Goal: Information Seeking & Learning: Learn about a topic

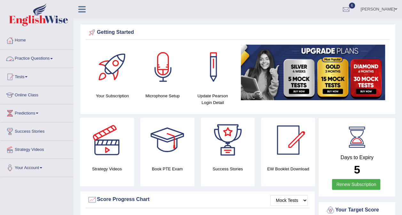
click at [52, 59] on link "Practice Questions" at bounding box center [36, 58] width 73 height 16
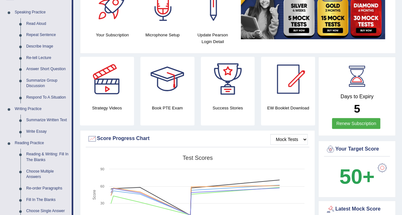
scroll to position [63, 0]
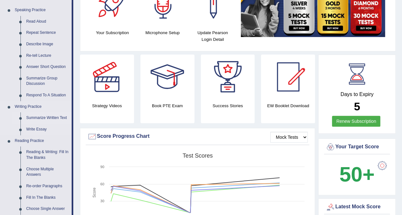
click at [52, 120] on link "Summarize Written Text" at bounding box center [47, 119] width 48 height 12
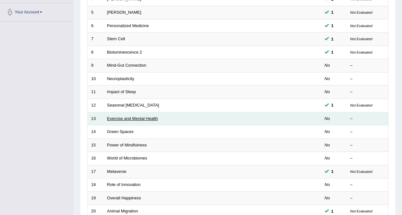
scroll to position [159, 0]
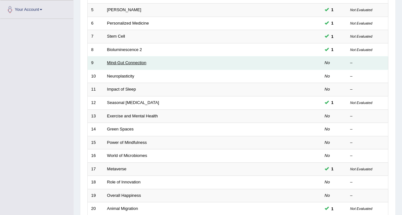
click at [140, 60] on link "Mind-Gut Connection" at bounding box center [126, 62] width 39 height 5
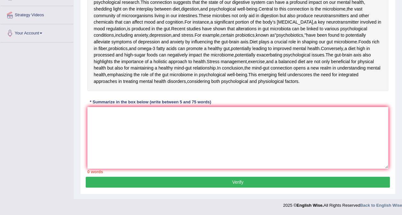
scroll to position [144, 0]
click at [122, 166] on textarea at bounding box center [237, 138] width 301 height 62
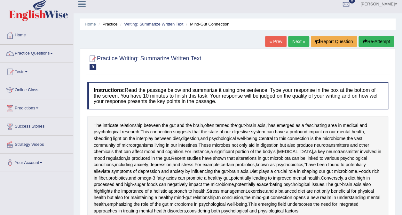
scroll to position [0, 0]
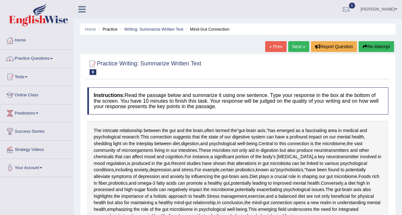
click at [53, 58] on span at bounding box center [51, 58] width 3 height 1
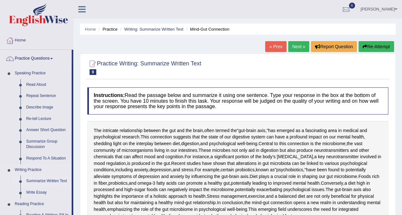
click at [51, 181] on link "Summarize Written Text" at bounding box center [47, 182] width 48 height 12
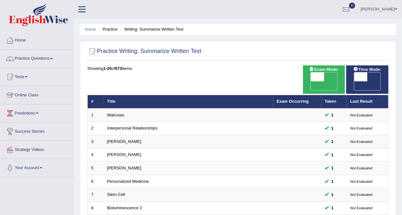
click at [354, 82] on span "OFF" at bounding box center [346, 86] width 13 height 9
checkbox input "true"
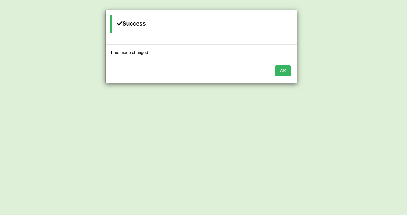
click at [287, 69] on button "OK" at bounding box center [282, 71] width 15 height 11
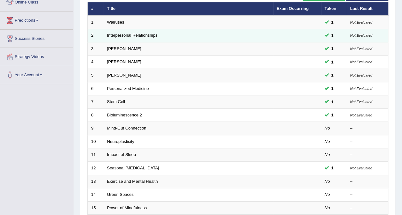
scroll to position [95, 0]
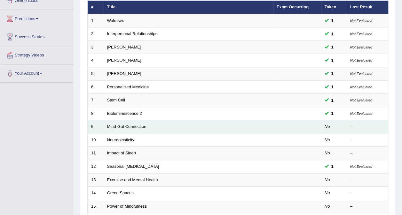
click at [155, 121] on td "Mind-Gut Connection" at bounding box center [188, 127] width 169 height 13
click at [128, 124] on link "Mind-Gut Connection" at bounding box center [126, 126] width 39 height 5
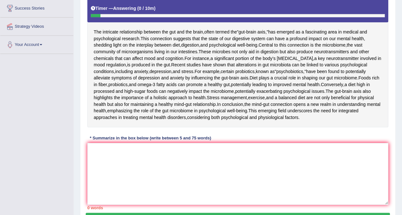
scroll to position [121, 0]
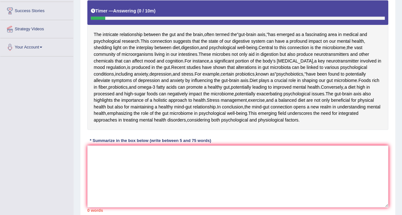
drag, startPoint x: 83, startPoint y: 207, endPoint x: 93, endPoint y: 203, distance: 10.2
click at [93, 203] on div "Practice Writing: Summarize Written Text 9 Mind-Gut Connection Instructions: Re…" at bounding box center [238, 83] width 316 height 301
click at [93, 203] on textarea at bounding box center [237, 177] width 301 height 62
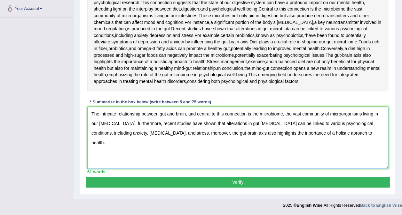
scroll to position [211, 0]
type textarea "The intricate relationship between gut and brain, and central to this connectio…"
click at [341, 180] on button "Verify" at bounding box center [238, 182] width 304 height 11
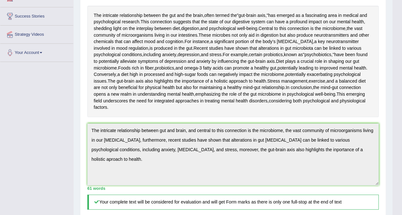
scroll to position [0, 0]
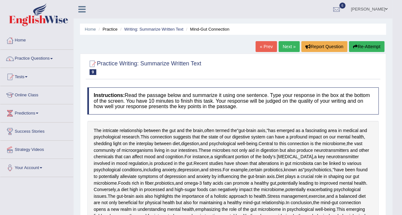
drag, startPoint x: 316, startPoint y: 96, endPoint x: 292, endPoint y: 49, distance: 52.9
click at [292, 49] on link "Next »" at bounding box center [288, 46] width 21 height 11
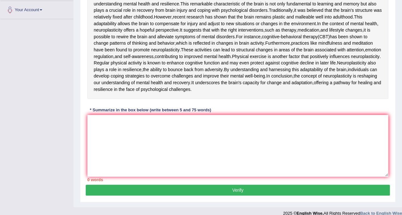
scroll to position [160, 0]
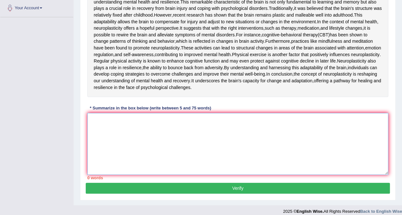
click at [127, 175] on textarea at bounding box center [237, 144] width 301 height 62
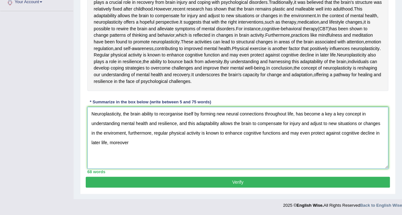
scroll to position [189, 0]
type textarea "Neuroplasticity, the brain ability to recorganise itself by forming new neural …"
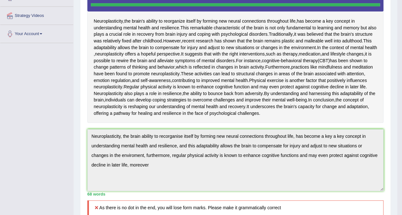
scroll to position [134, 0]
drag, startPoint x: 169, startPoint y: 77, endPoint x: 169, endPoint y: 88, distance: 10.2
click at [169, 88] on div "Neuroplasticity , the brain's ability to reorganize itself by forming new neura…" at bounding box center [235, 55] width 296 height 136
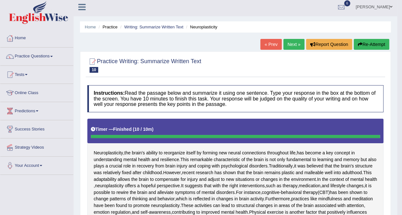
scroll to position [0, 0]
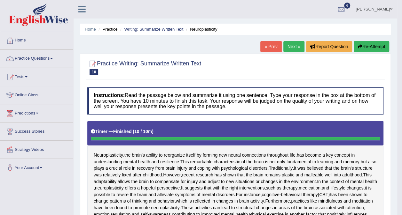
click at [366, 46] on button "Re-Attempt" at bounding box center [371, 46] width 35 height 11
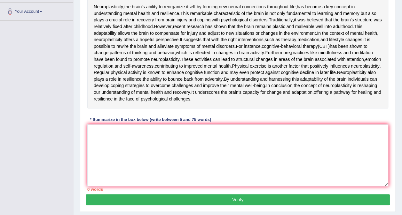
scroll to position [157, 0]
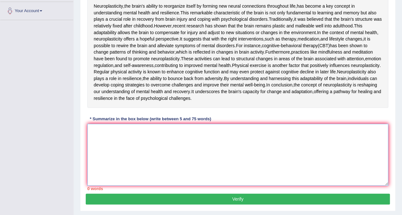
click at [96, 177] on textarea at bounding box center [237, 155] width 301 height 62
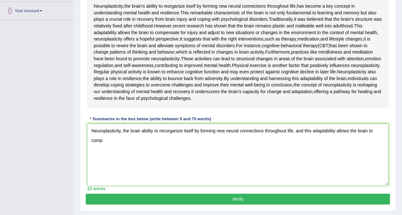
click at [126, 122] on div "* Summarize in the box below (write between 5 and 75 words)" at bounding box center [150, 119] width 126 height 6
click at [105, 186] on textarea "Neuroplasticity, the brain ability to recorganize itself by forming new neural …" at bounding box center [237, 155] width 301 height 62
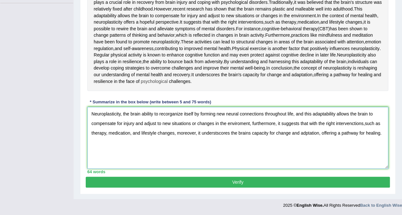
scroll to position [226, 0]
type textarea "Neuroplasticity, the brain ability to recorganize itself by forming new neural …"
click at [244, 183] on button "Verify" at bounding box center [238, 182] width 304 height 11
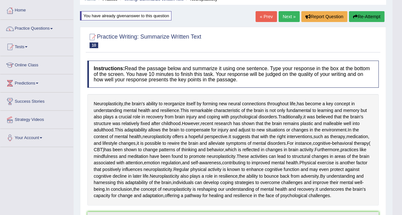
scroll to position [0, 0]
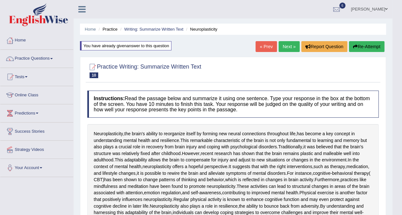
click at [283, 44] on link "Next »" at bounding box center [288, 46] width 21 height 11
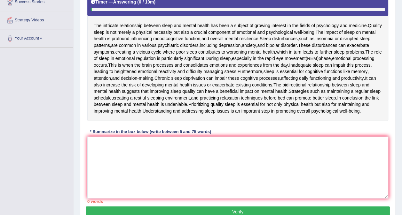
scroll to position [130, 0]
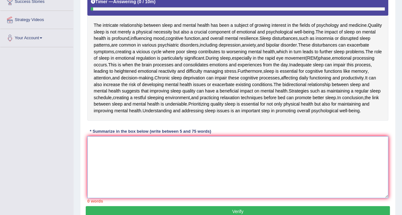
click at [111, 159] on textarea at bounding box center [237, 168] width 301 height 62
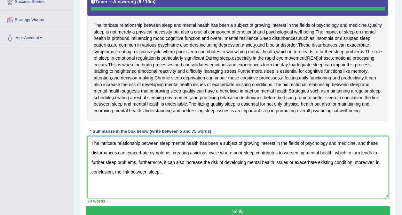
type textarea "The intricate relationship between sleep mental health has been a subject of gr…"
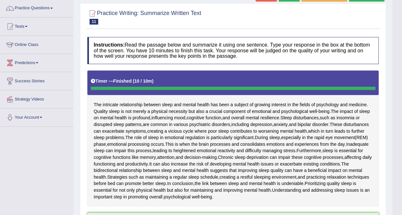
scroll to position [0, 0]
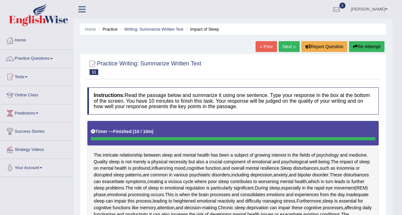
click at [287, 49] on link "Next »" at bounding box center [288, 46] width 21 height 11
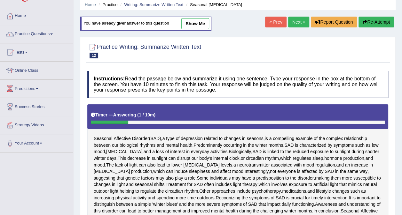
scroll to position [24, 0]
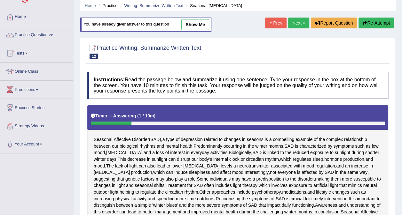
click at [372, 24] on button "Re-Attempt" at bounding box center [375, 23] width 35 height 11
click at [200, 22] on link "show me" at bounding box center [195, 24] width 28 height 11
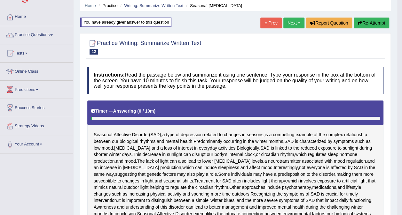
type textarea "seasonal Affective Disorder(SAD) a type of depresson related to changees in sea…"
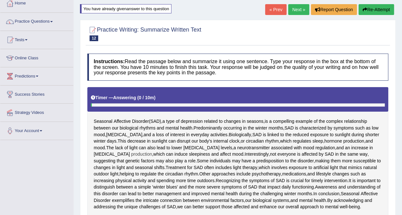
scroll to position [30, 0]
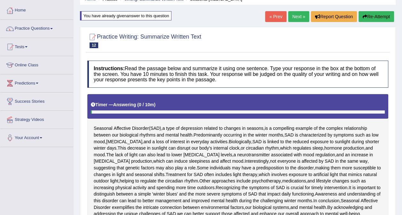
click at [376, 17] on button "Re-Attempt" at bounding box center [375, 16] width 35 height 11
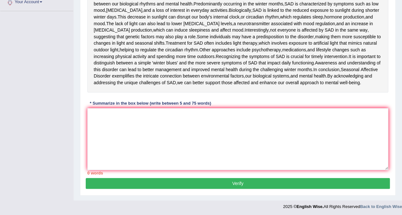
scroll to position [148, 0]
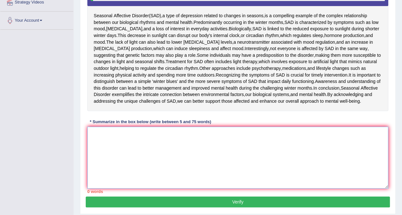
click at [104, 139] on textarea at bounding box center [237, 158] width 301 height 62
click at [90, 170] on textarea at bounding box center [237, 158] width 301 height 62
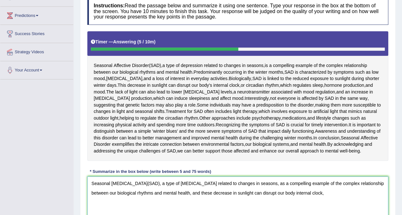
scroll to position [95, 0]
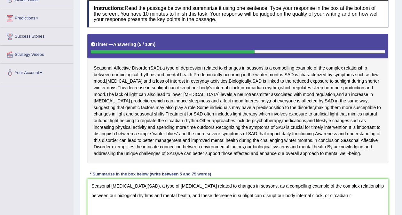
click at [280, 89] on span "which" at bounding box center [286, 88] width 12 height 7
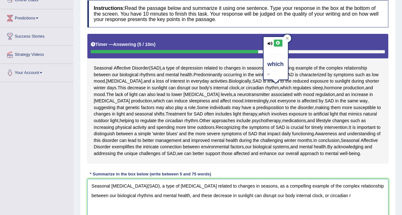
click at [353, 198] on textarea "Seasonal Affective Disorder(SAD), a type of depression related to changes in se…" at bounding box center [237, 210] width 301 height 62
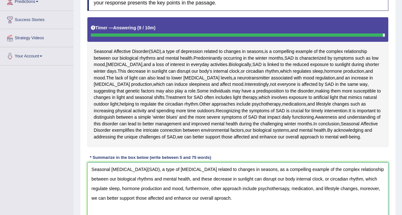
scroll to position [166, 0]
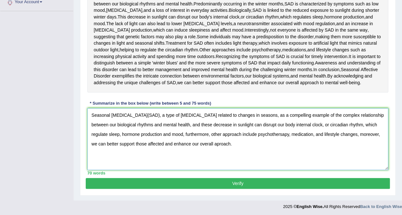
type textarea "Seasonal Affective Disorder(SAD), a type of depression related to changes in se…"
click at [273, 186] on button "Verify" at bounding box center [238, 183] width 304 height 11
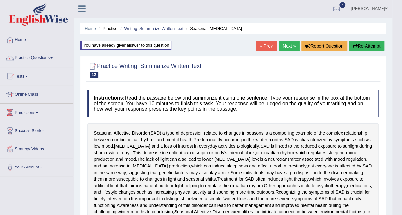
scroll to position [0, 0]
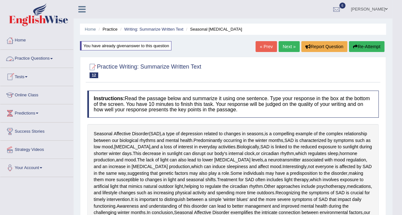
click at [55, 61] on link "Practice Questions" at bounding box center [36, 58] width 73 height 16
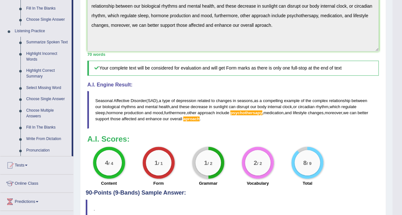
scroll to position [302, 0]
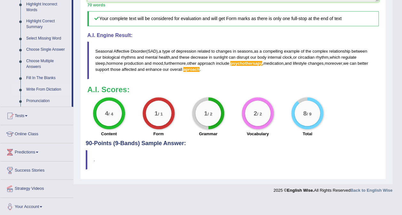
click at [45, 89] on link "Write From Dictation" at bounding box center [47, 90] width 48 height 12
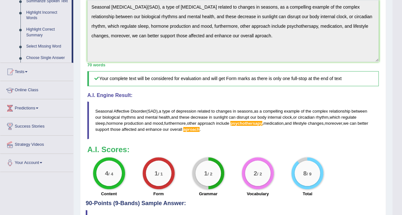
scroll to position [124, 0]
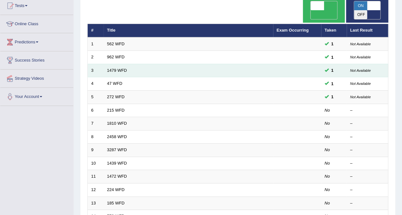
scroll to position [72, 0]
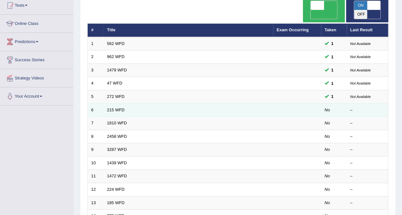
click at [113, 104] on td "215 WFD" at bounding box center [188, 110] width 169 height 13
click at [120, 108] on link "215 WFD" at bounding box center [116, 110] width 18 height 5
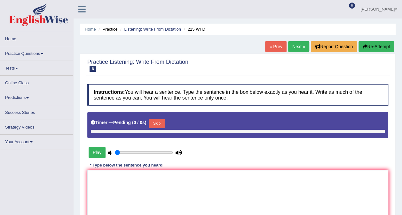
type input "0.55"
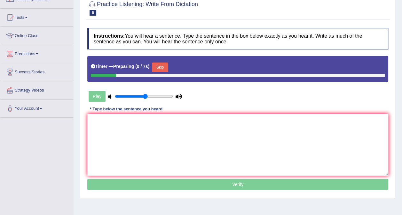
scroll to position [62, 0]
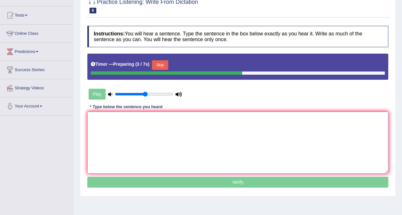
click at [97, 125] on textarea at bounding box center [237, 143] width 301 height 62
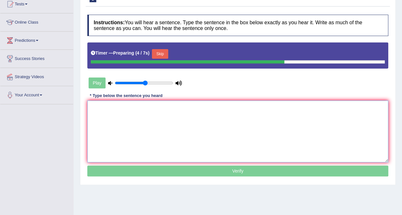
scroll to position [81, 0]
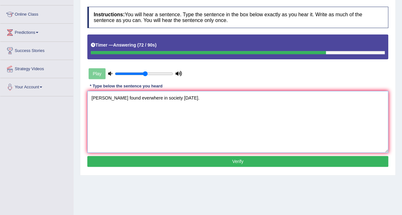
click at [96, 98] on textarea "Sienctists found everwhere in society today." at bounding box center [237, 122] width 301 height 62
click at [186, 98] on textarea "scienctists found everwhere in society today." at bounding box center [237, 122] width 301 height 62
type textarea "scienctists found everwhere in society today."
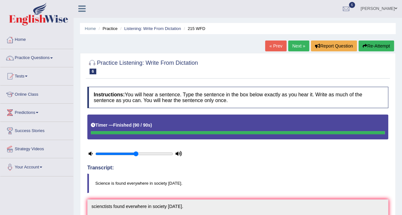
scroll to position [0, 0]
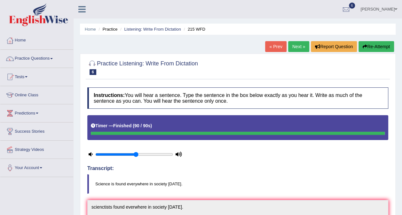
click at [294, 45] on link "Next »" at bounding box center [298, 46] width 21 height 11
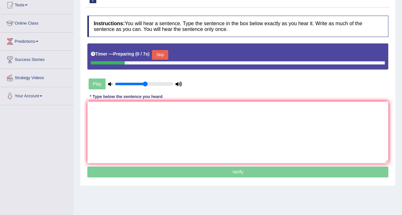
scroll to position [72, 0]
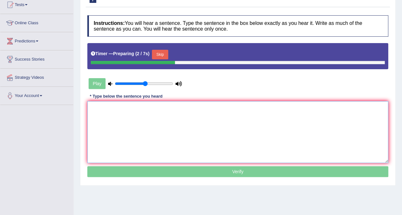
click at [137, 121] on textarea at bounding box center [237, 132] width 301 height 62
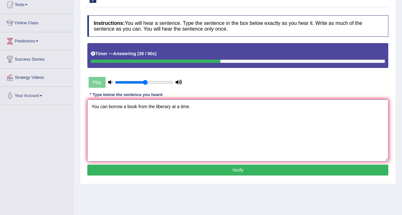
type textarea "You can borrow a book from the liberary at a time."
click at [226, 170] on button "Verify" at bounding box center [237, 170] width 301 height 11
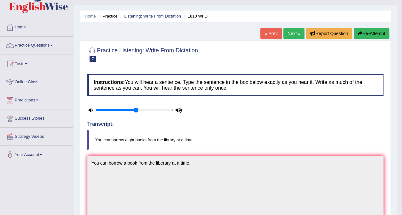
scroll to position [0, 0]
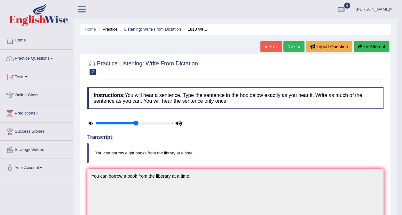
click at [296, 46] on link "Next »" at bounding box center [293, 46] width 21 height 11
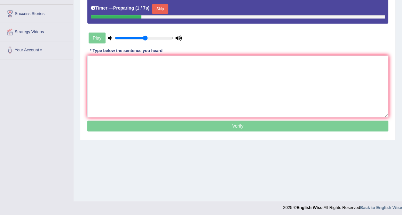
scroll to position [118, 0]
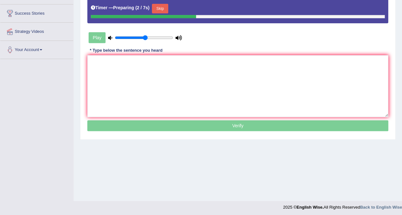
click at [143, 54] on div "Instructions: You will hear a sentence. Type the sentence in the box below exac…" at bounding box center [238, 51] width 304 height 170
click at [100, 59] on textarea at bounding box center [237, 86] width 301 height 62
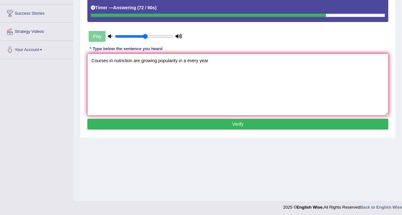
click at [125, 60] on textarea "Courses in nutriction are growing popularity in a every year" at bounding box center [237, 85] width 301 height 62
click at [213, 59] on textarea "Courses in nutriuction are growing popularity in a every year" at bounding box center [237, 85] width 301 height 62
type textarea "Courses in nutriuction are growing popularity in a every year."
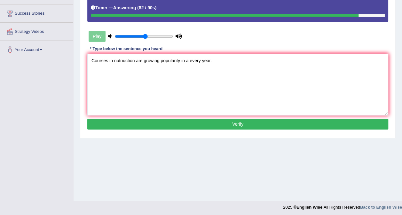
click at [231, 122] on button "Verify" at bounding box center [237, 124] width 301 height 11
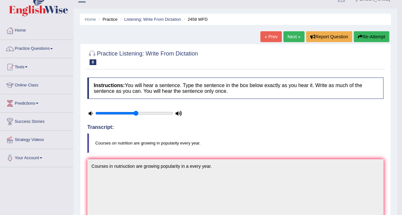
scroll to position [0, 0]
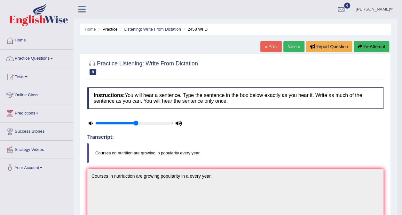
click at [291, 47] on link "Next »" at bounding box center [293, 46] width 21 height 11
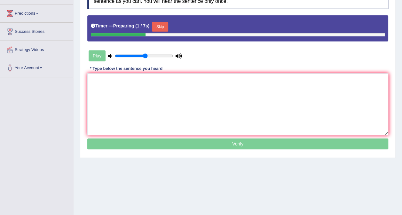
scroll to position [100, 0]
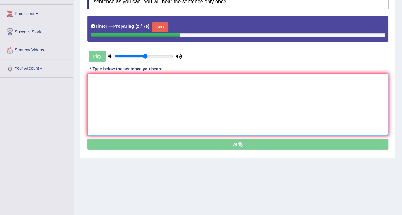
click at [238, 97] on textarea at bounding box center [237, 105] width 301 height 62
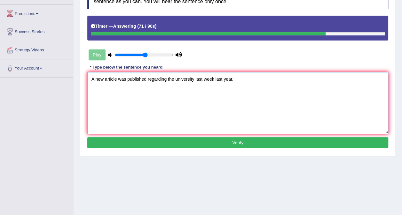
type textarea "A new article was published regarding the university last week last year."
click at [251, 138] on button "Verify" at bounding box center [237, 142] width 301 height 11
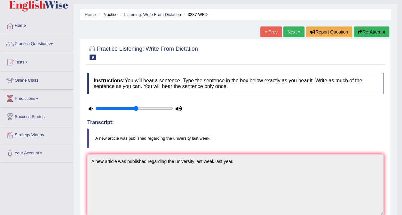
scroll to position [0, 0]
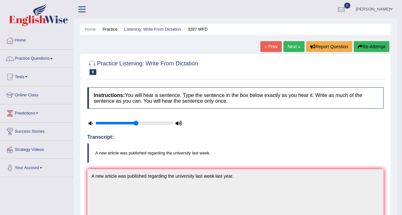
click at [299, 49] on link "Next »" at bounding box center [293, 46] width 21 height 11
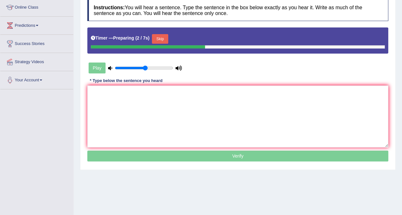
scroll to position [89, 0]
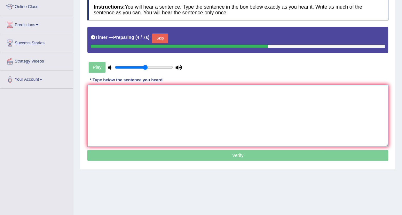
click at [192, 119] on textarea at bounding box center [237, 116] width 301 height 62
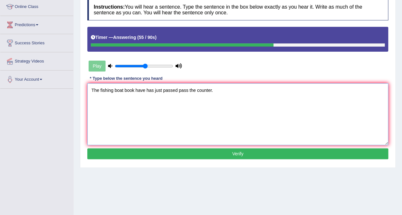
type textarea "The fishing boat book have has just passed pass the counter."
click at [244, 156] on button "Verify" at bounding box center [237, 154] width 301 height 11
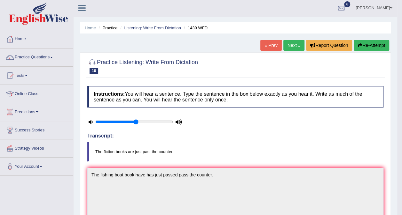
scroll to position [1, 0]
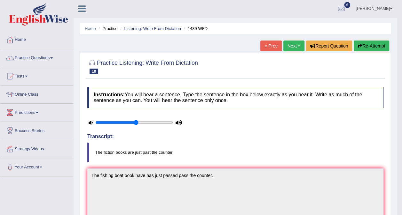
click at [295, 49] on link "Next »" at bounding box center [293, 46] width 21 height 11
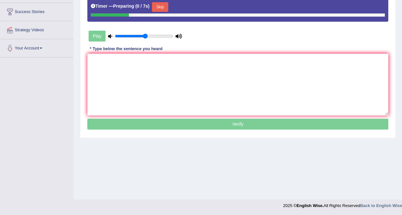
scroll to position [120, 0]
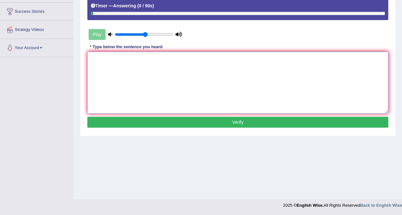
click at [92, 56] on textarea at bounding box center [237, 83] width 301 height 62
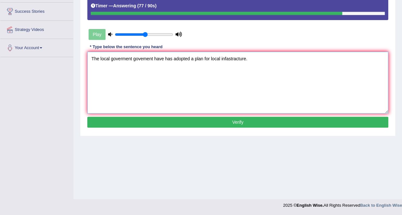
type textarea "The local goverment govement have has adopted a plan for local infastracture."
click at [231, 122] on button "Verify" at bounding box center [237, 122] width 301 height 11
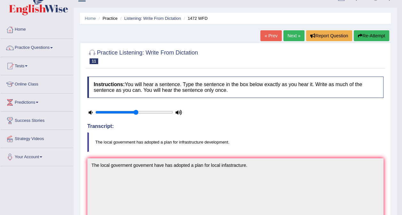
scroll to position [0, 0]
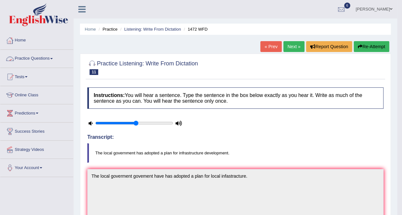
click at [38, 55] on link "Practice Questions" at bounding box center [36, 58] width 73 height 16
